Goal: Information Seeking & Learning: Learn about a topic

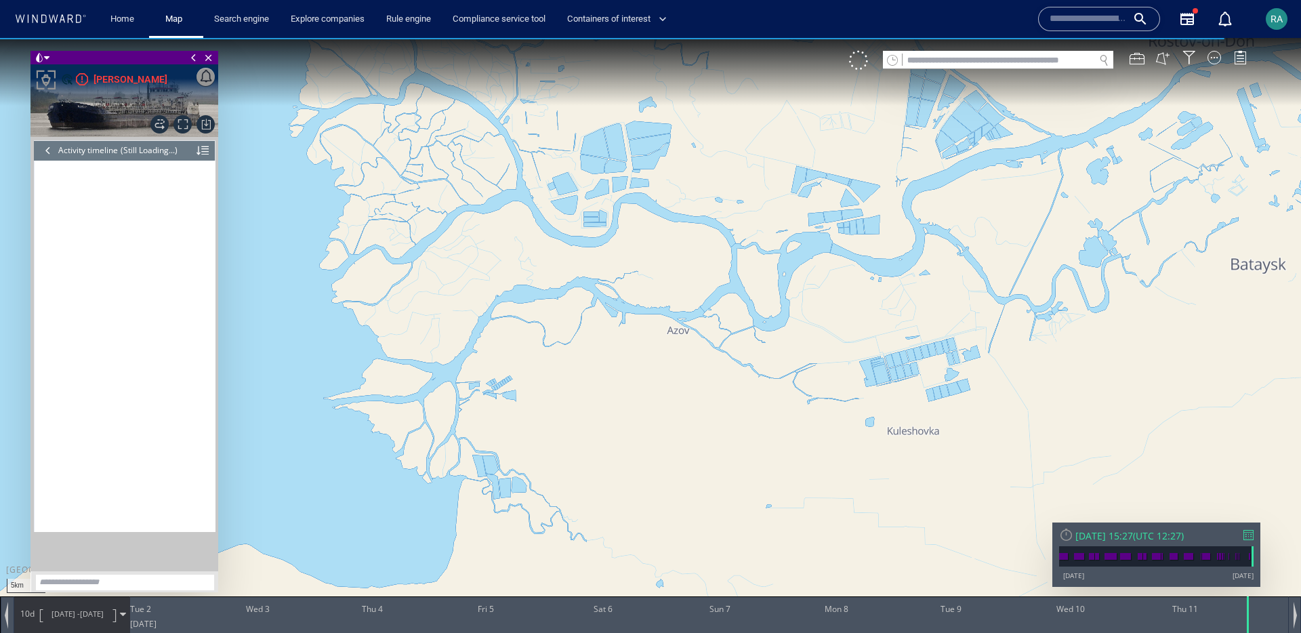
scroll to position [5925, 0]
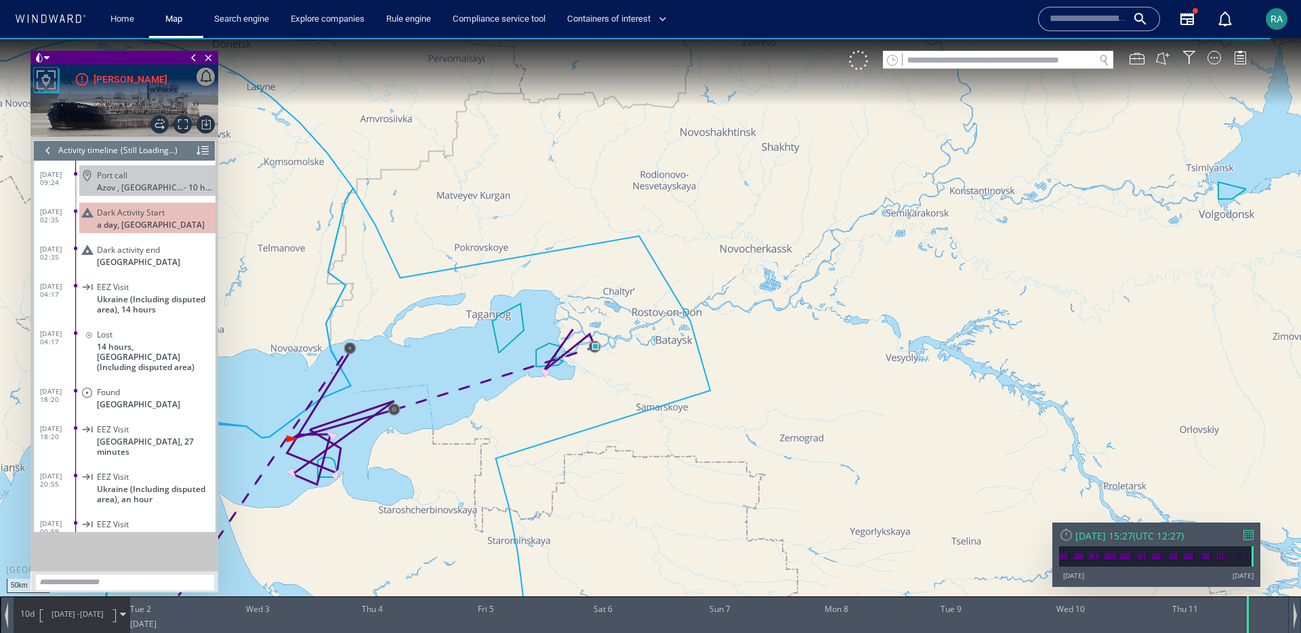
drag, startPoint x: 566, startPoint y: 383, endPoint x: 726, endPoint y: 382, distance: 160.6
click at [752, 358] on canvas "Map" at bounding box center [650, 328] width 1301 height 581
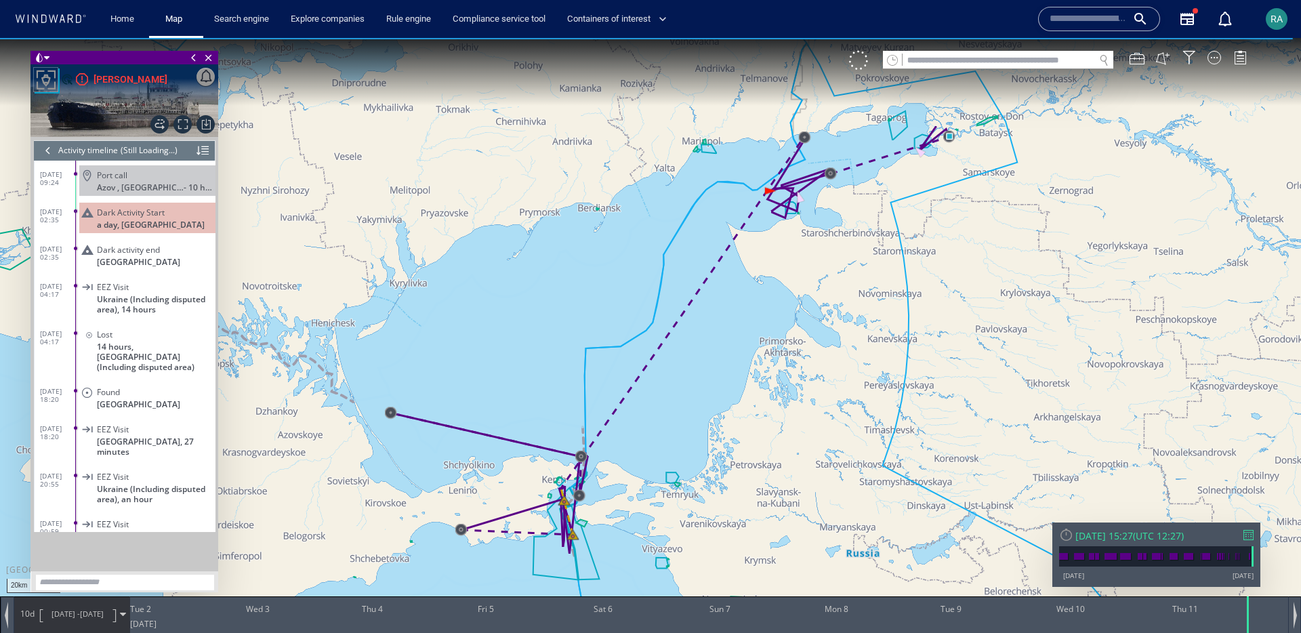
drag, startPoint x: 631, startPoint y: 505, endPoint x: 583, endPoint y: 450, distance: 73.0
click at [583, 450] on canvas "Map" at bounding box center [650, 328] width 1301 height 581
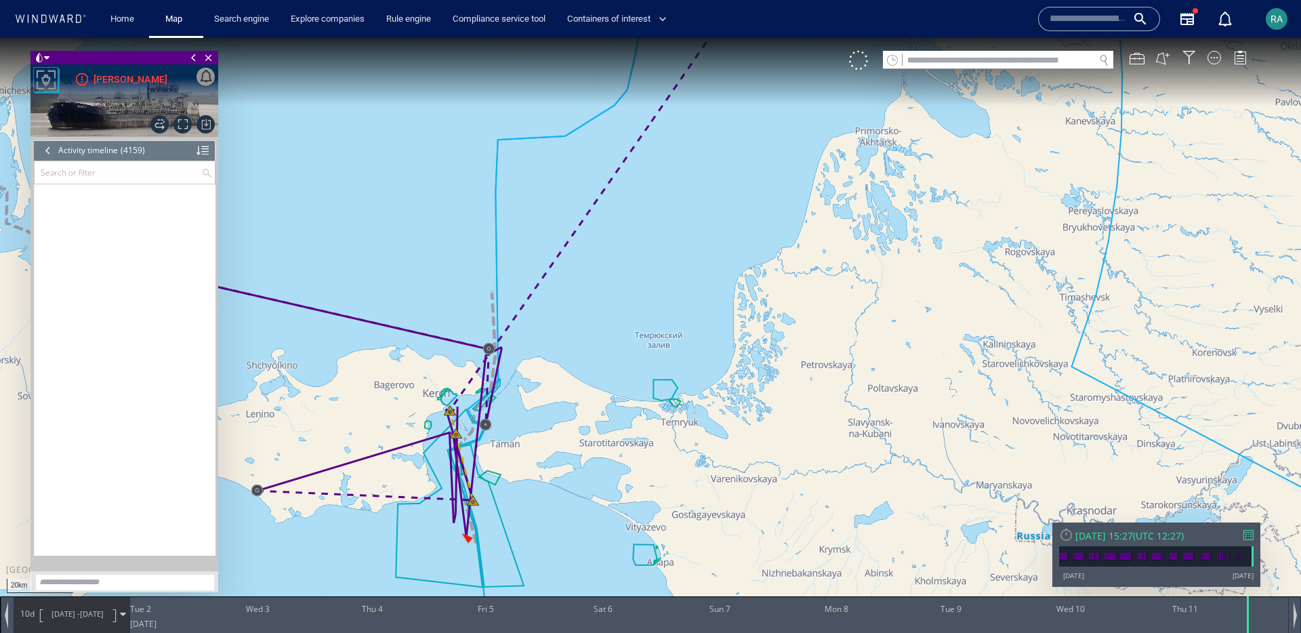
scroll to position [154600, 0]
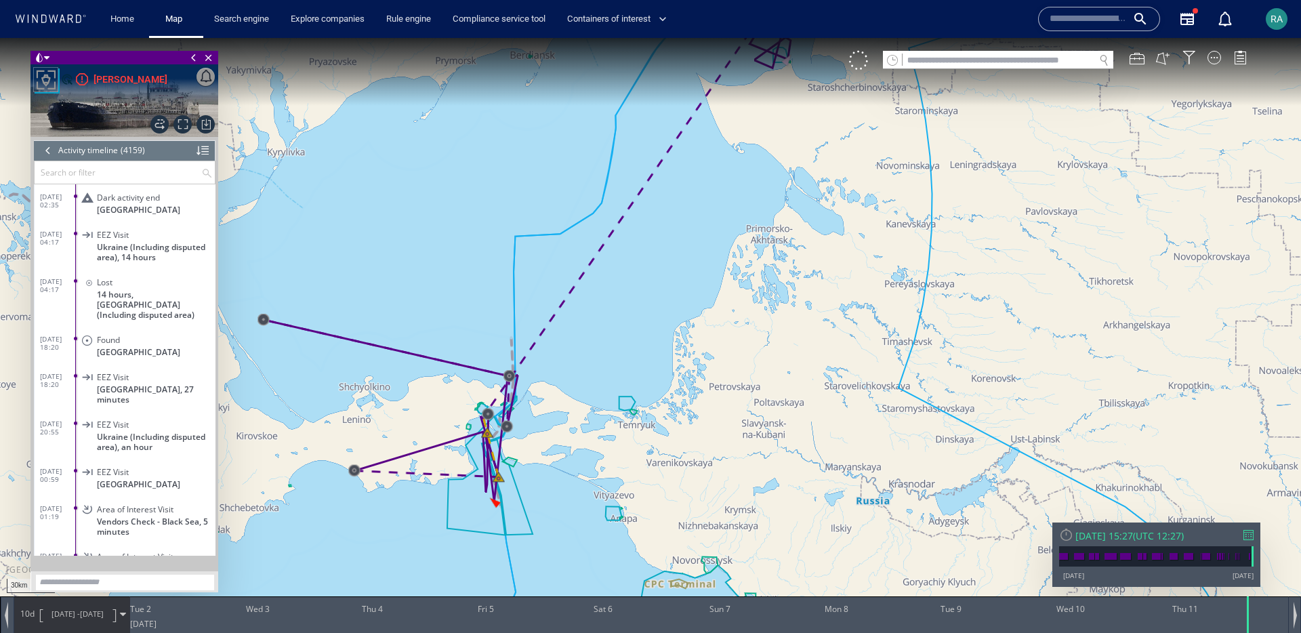
drag, startPoint x: 627, startPoint y: 406, endPoint x: 633, endPoint y: 417, distance: 11.9
click at [633, 417] on canvas "Map" at bounding box center [650, 328] width 1301 height 581
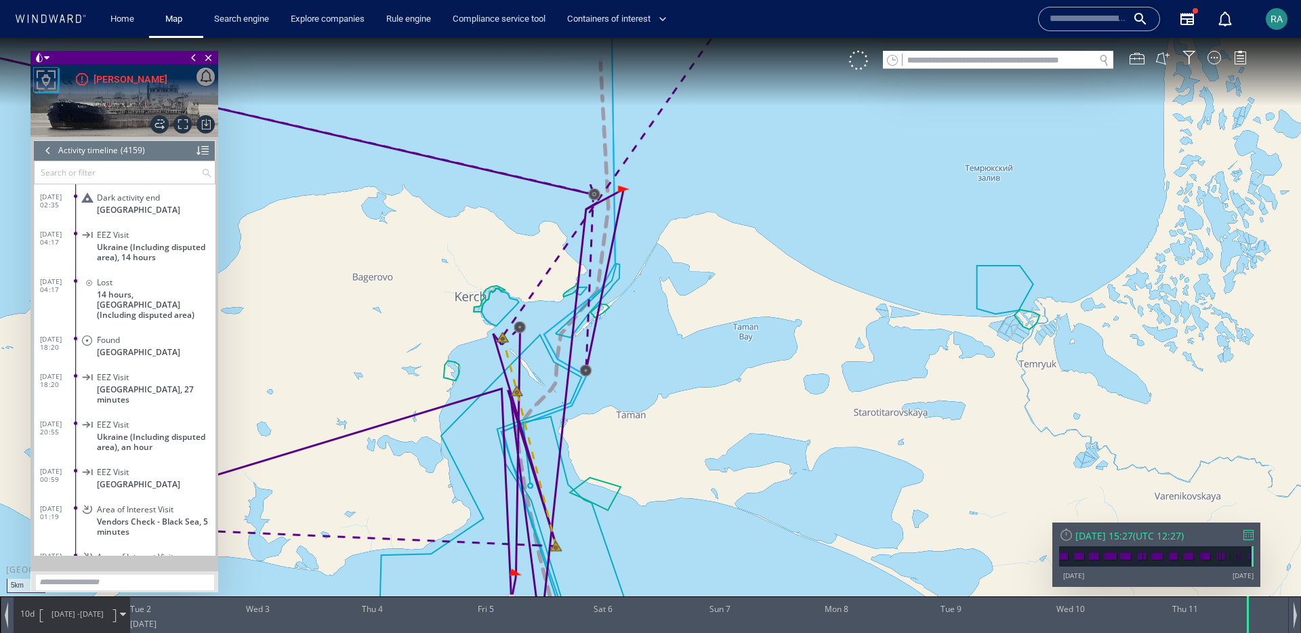
drag, startPoint x: 654, startPoint y: 438, endPoint x: 552, endPoint y: 390, distance: 112.4
click at [646, 399] on canvas "Map" at bounding box center [650, 328] width 1301 height 581
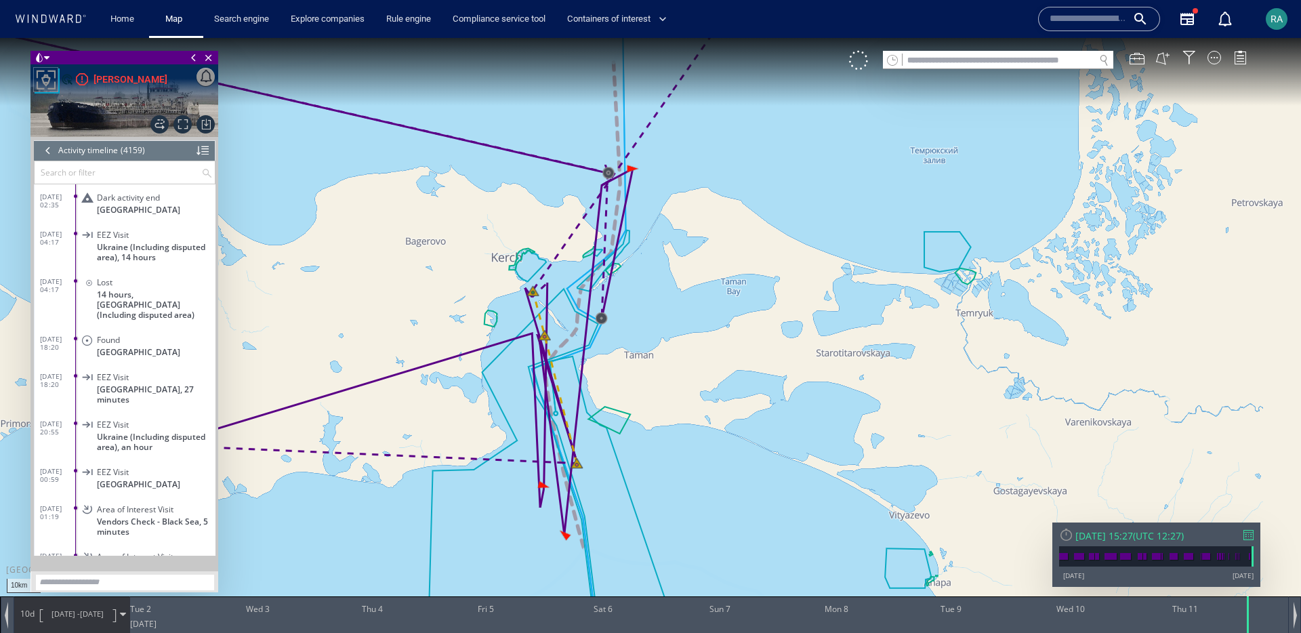
drag, startPoint x: 833, startPoint y: 250, endPoint x: 650, endPoint y: 432, distance: 258.2
click at [646, 439] on canvas "Map" at bounding box center [650, 328] width 1301 height 581
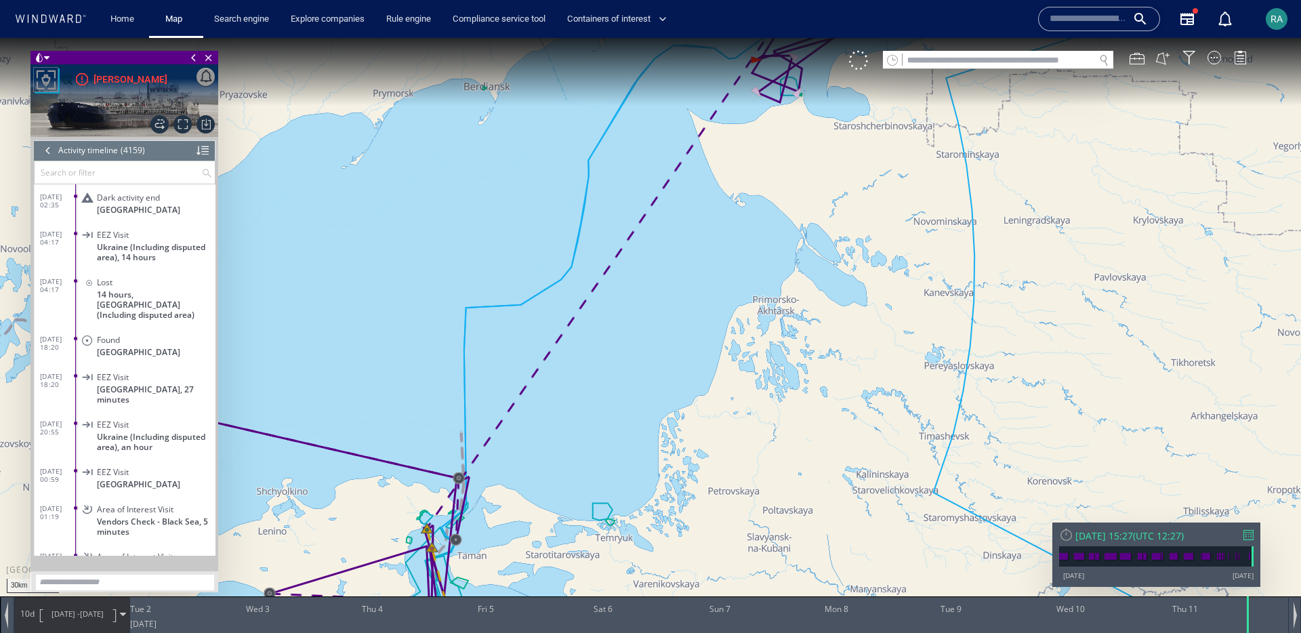
drag, startPoint x: 733, startPoint y: 328, endPoint x: 651, endPoint y: 476, distance: 168.9
click at [651, 476] on canvas "Map" at bounding box center [650, 328] width 1301 height 581
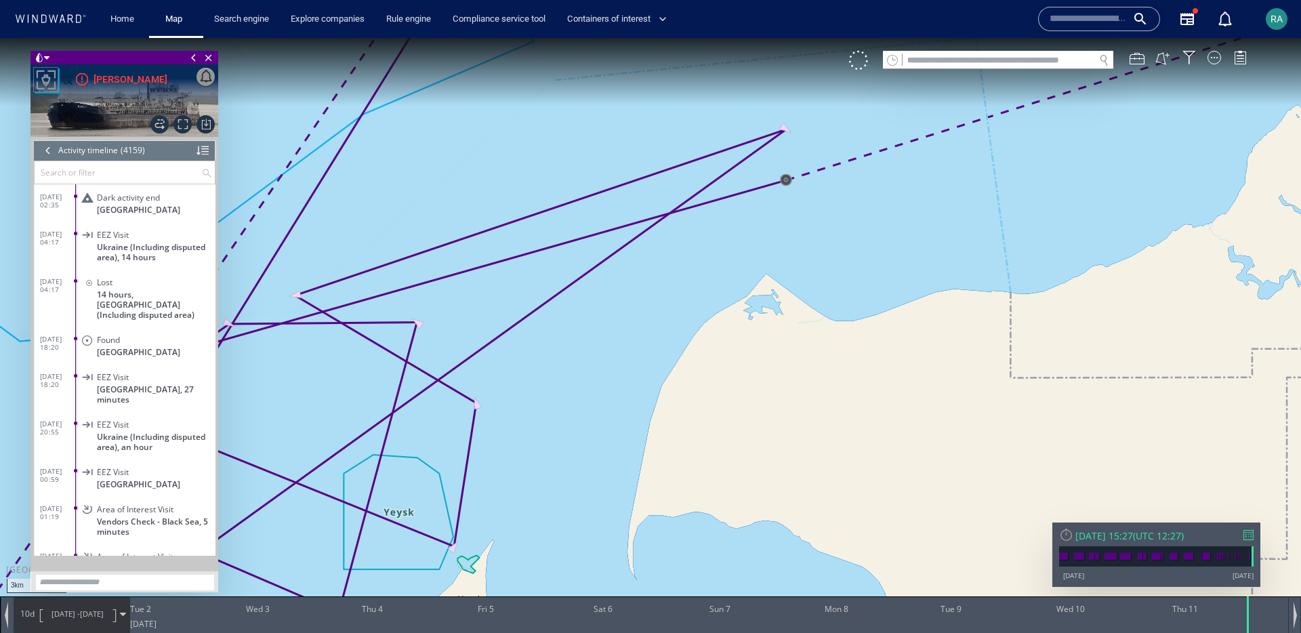
drag, startPoint x: 697, startPoint y: 383, endPoint x: 902, endPoint y: 252, distance: 243.2
click at [904, 248] on canvas "Map" at bounding box center [650, 328] width 1301 height 581
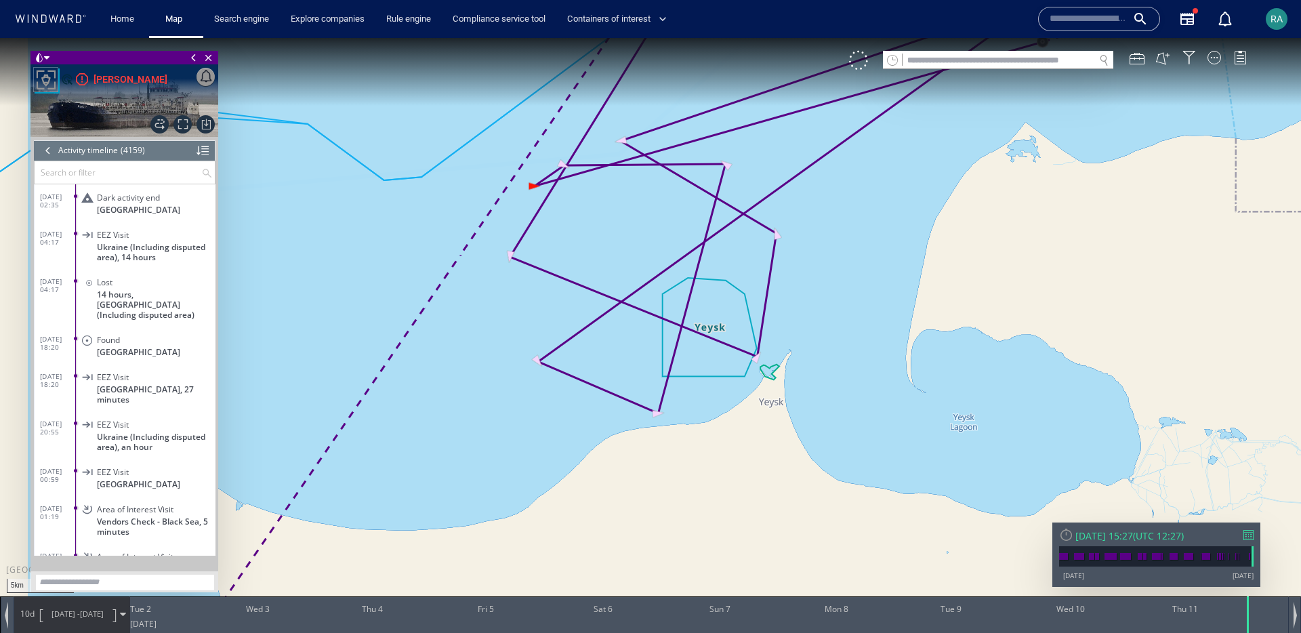
drag, startPoint x: 717, startPoint y: 376, endPoint x: 649, endPoint y: 402, distance: 72.7
click at [649, 403] on canvas "Map" at bounding box center [650, 328] width 1301 height 581
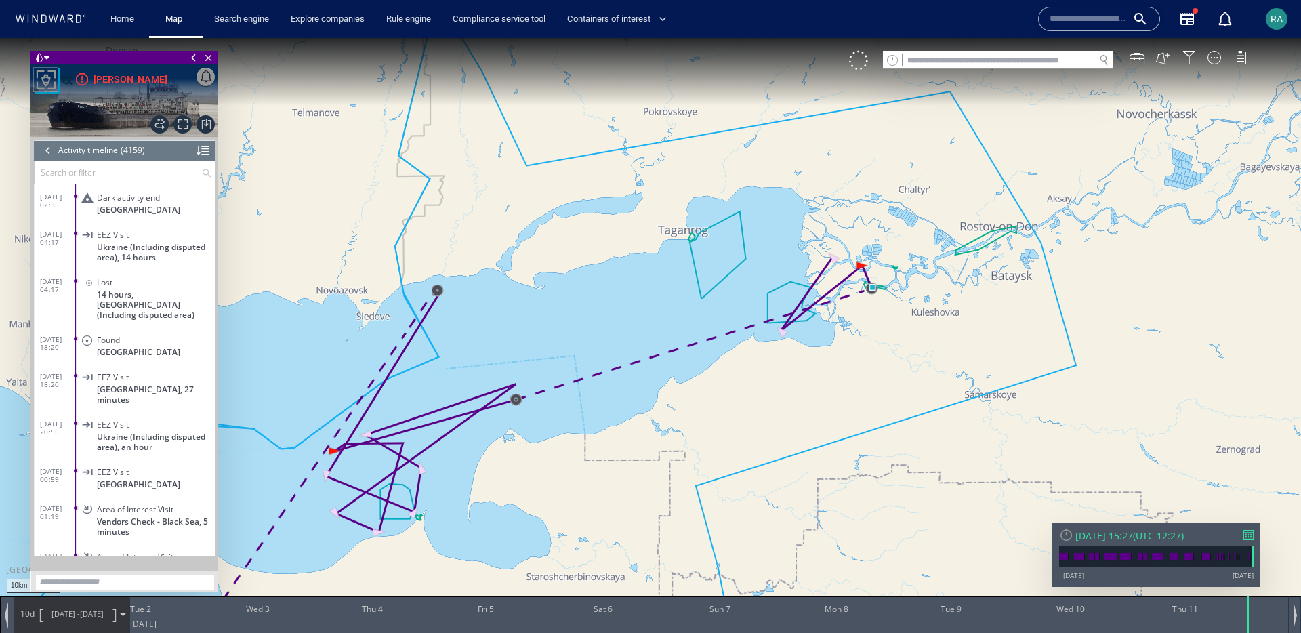
drag, startPoint x: 743, startPoint y: 390, endPoint x: 669, endPoint y: 404, distance: 75.1
click at [648, 413] on canvas "Map" at bounding box center [650, 328] width 1301 height 581
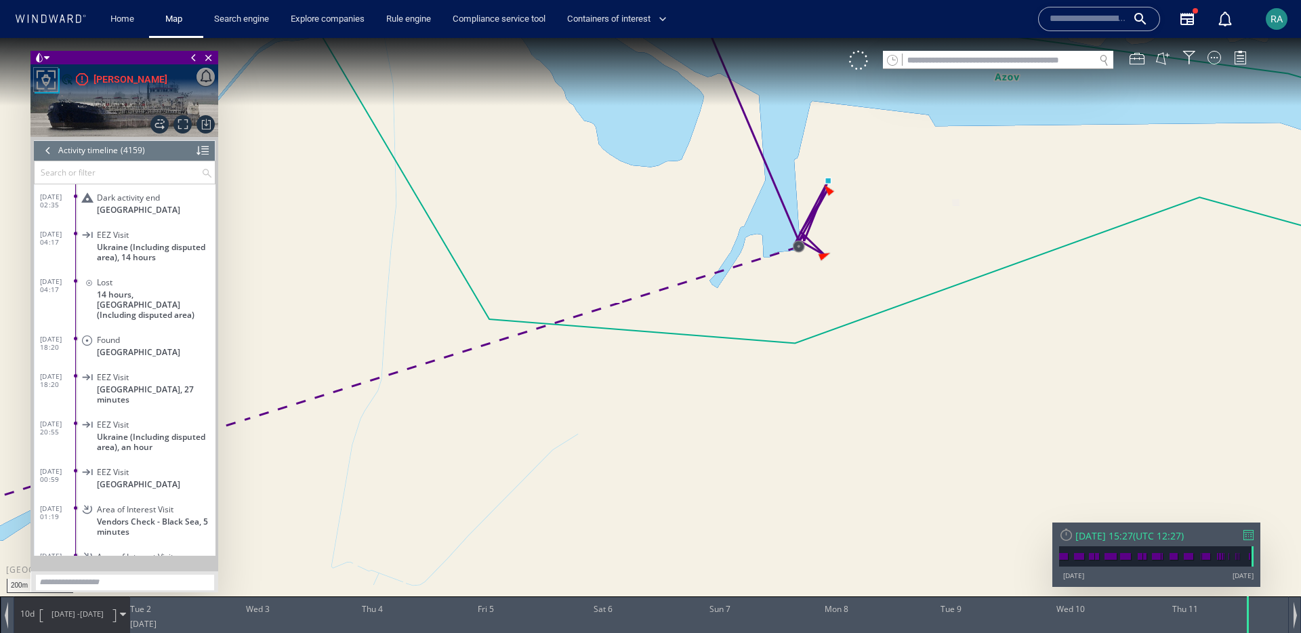
drag, startPoint x: 793, startPoint y: 300, endPoint x: 777, endPoint y: 387, distance: 88.1
click at [777, 388] on canvas "Map" at bounding box center [650, 328] width 1301 height 581
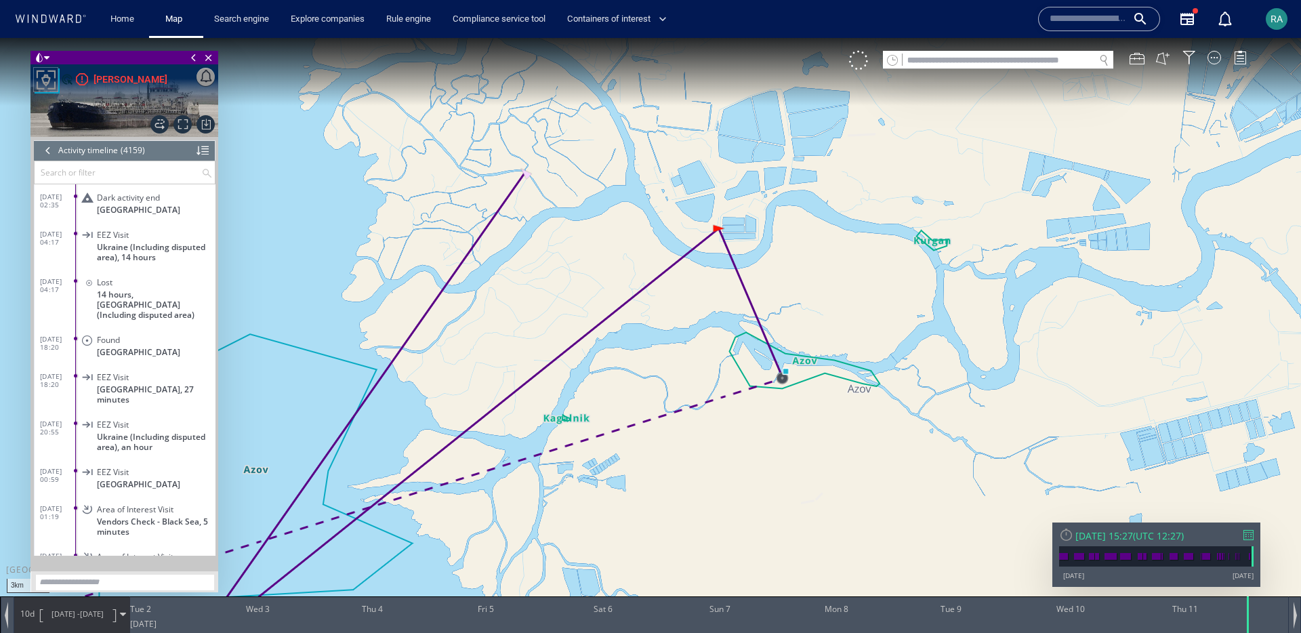
drag, startPoint x: 757, startPoint y: 459, endPoint x: 795, endPoint y: 357, distance: 108.5
click at [793, 364] on canvas "Map" at bounding box center [650, 328] width 1301 height 581
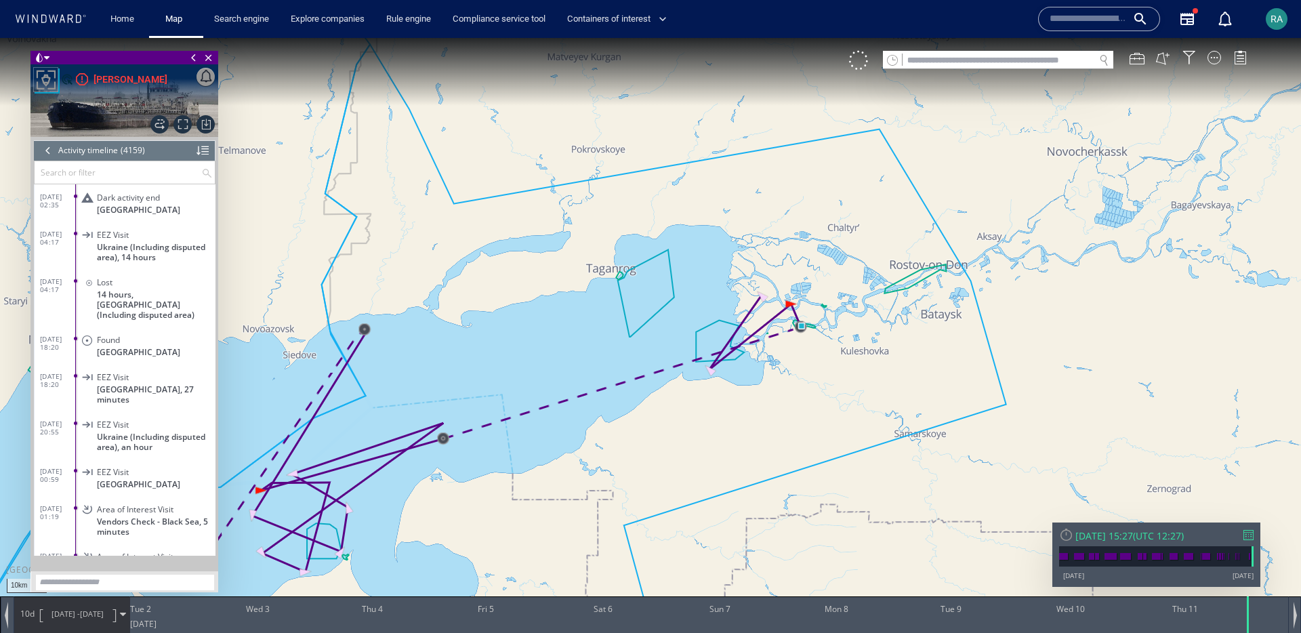
drag, startPoint x: 761, startPoint y: 424, endPoint x: 854, endPoint y: 340, distance: 125.2
click at [854, 340] on canvas "Map" at bounding box center [650, 328] width 1301 height 581
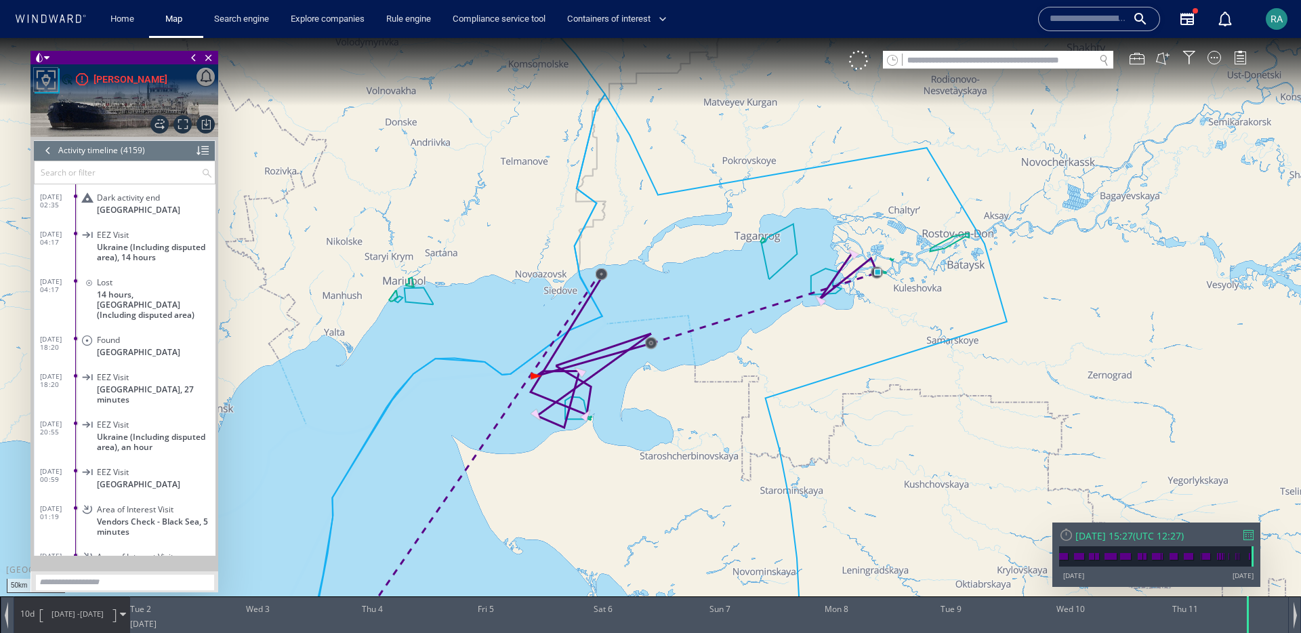
drag, startPoint x: 735, startPoint y: 433, endPoint x: 778, endPoint y: 354, distance: 89.4
